Goal: Find specific page/section: Find specific page/section

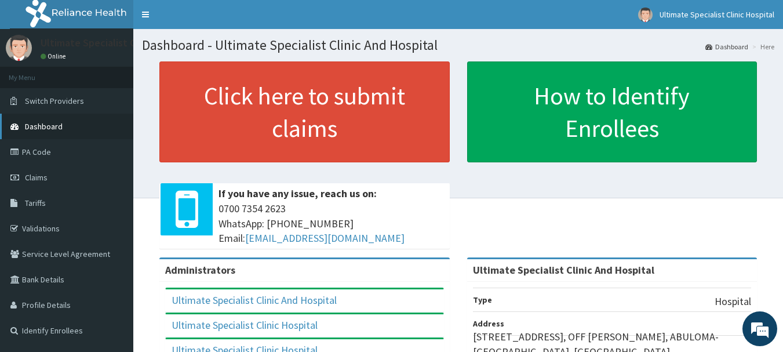
click at [71, 125] on link "Dashboard" at bounding box center [66, 127] width 133 height 26
click at [41, 125] on span "Dashboard" at bounding box center [44, 126] width 38 height 10
click at [57, 155] on link "PA Code" at bounding box center [66, 152] width 133 height 26
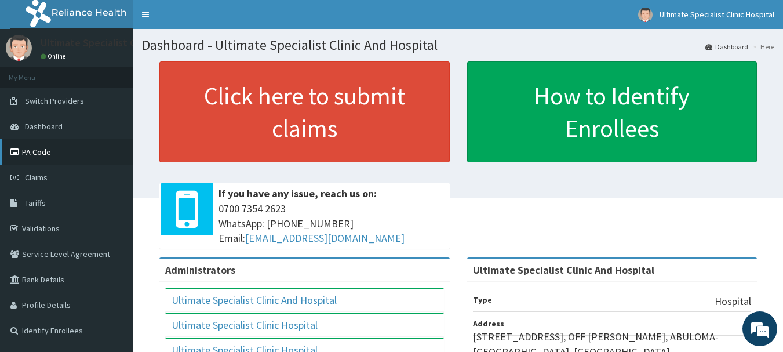
click at [57, 155] on link "PA Code" at bounding box center [66, 152] width 133 height 26
